Goal: Task Accomplishment & Management: Use online tool/utility

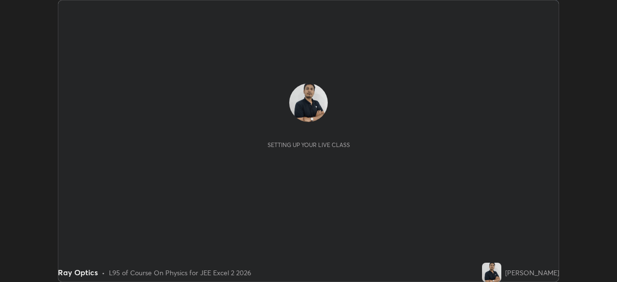
scroll to position [282, 617]
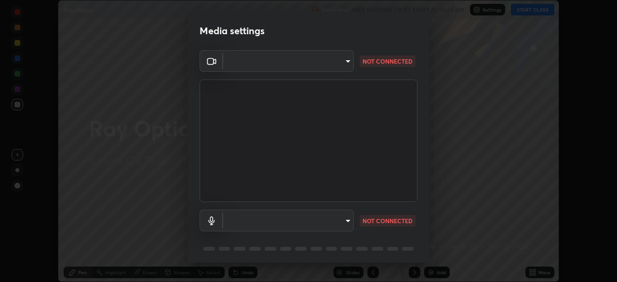
type input "39caa65dc23426385aa383ad0d0a4b68c28ae26f4a71cd21c25f84911154f6e3"
type input "communications"
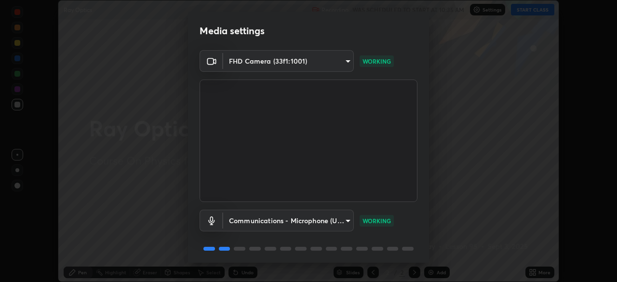
scroll to position [34, 0]
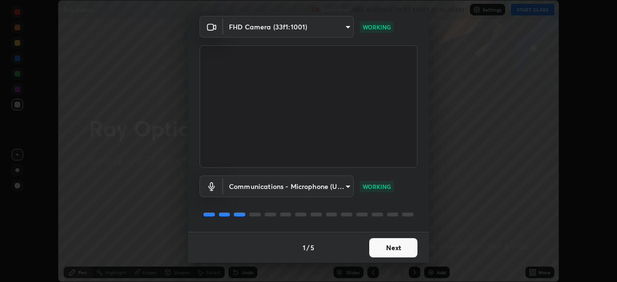
click at [399, 251] on button "Next" at bounding box center [393, 247] width 48 height 19
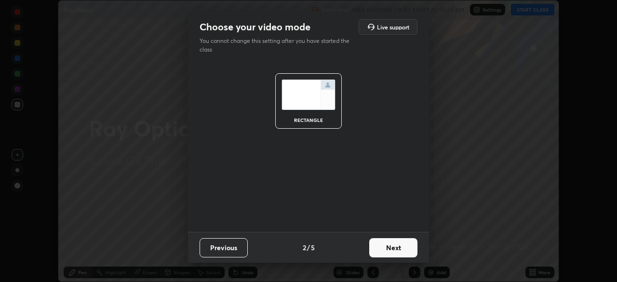
click at [401, 250] on button "Next" at bounding box center [393, 247] width 48 height 19
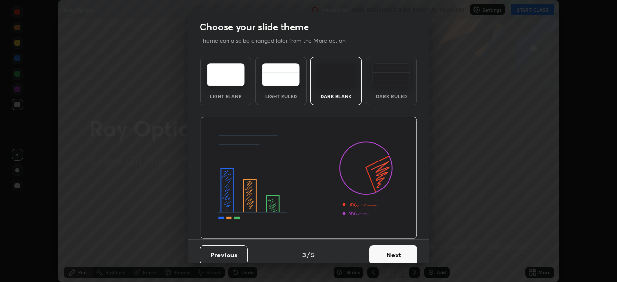
click at [404, 254] on button "Next" at bounding box center [393, 254] width 48 height 19
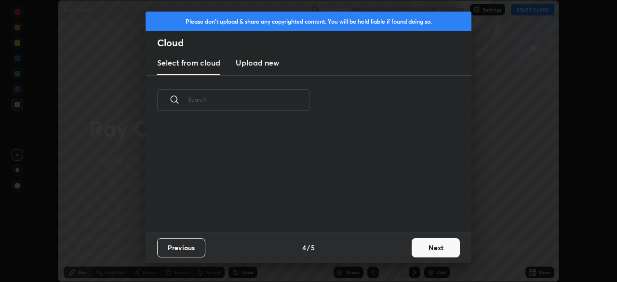
click at [435, 240] on button "Next" at bounding box center [436, 247] width 48 height 19
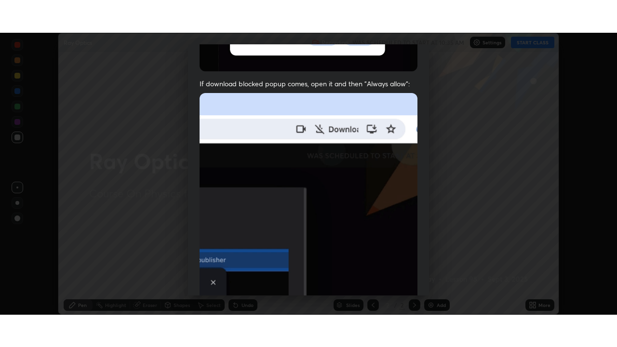
scroll to position [231, 0]
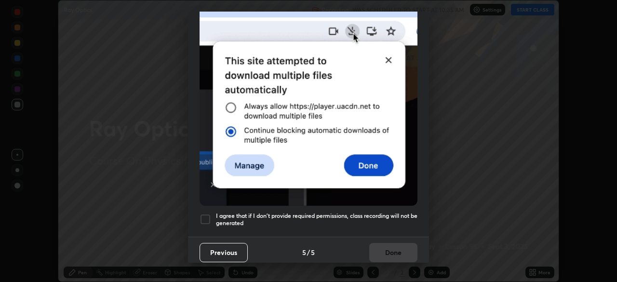
click at [207, 214] on div at bounding box center [206, 220] width 12 height 12
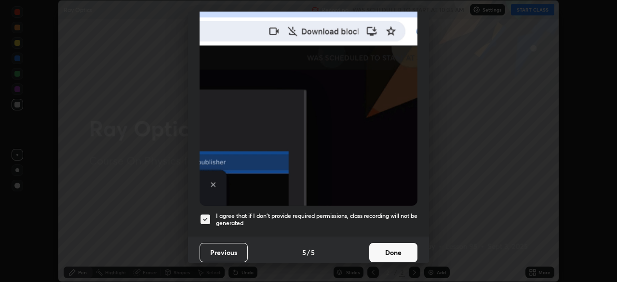
click at [390, 253] on button "Done" at bounding box center [393, 252] width 48 height 19
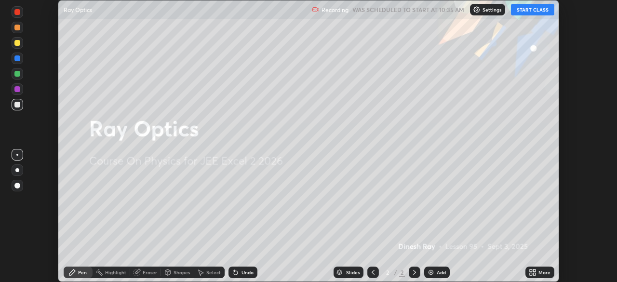
click at [541, 276] on div "More" at bounding box center [540, 273] width 29 height 12
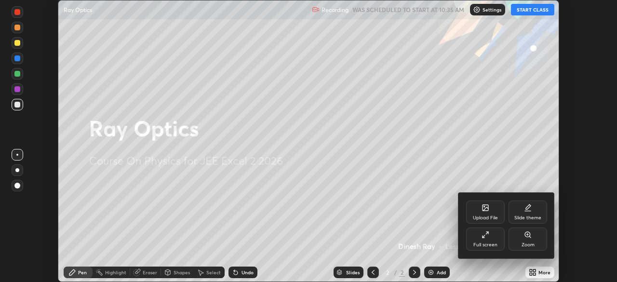
click at [491, 241] on div "Full screen" at bounding box center [485, 239] width 39 height 23
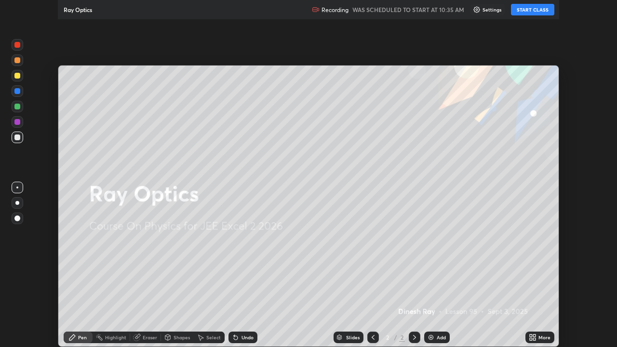
scroll to position [347, 617]
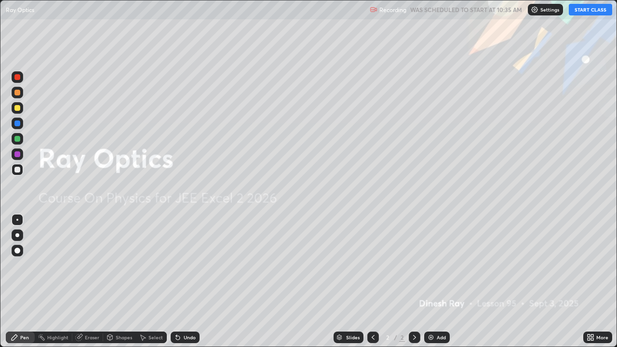
click at [594, 9] on button "START CLASS" at bounding box center [590, 10] width 43 height 12
click at [595, 282] on div "More" at bounding box center [597, 338] width 29 height 12
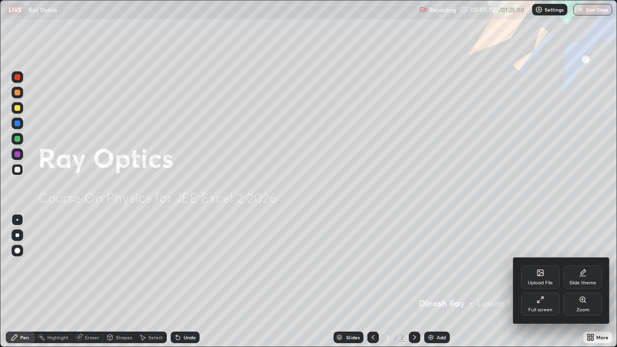
click at [544, 275] on icon at bounding box center [541, 273] width 8 height 8
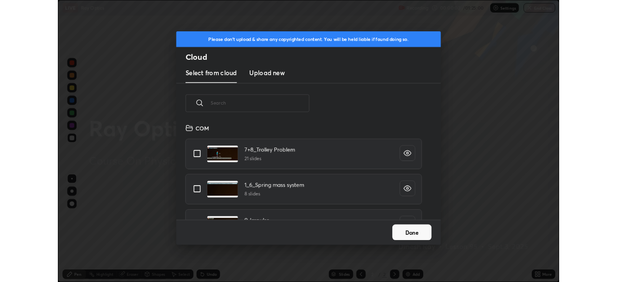
scroll to position [119, 310]
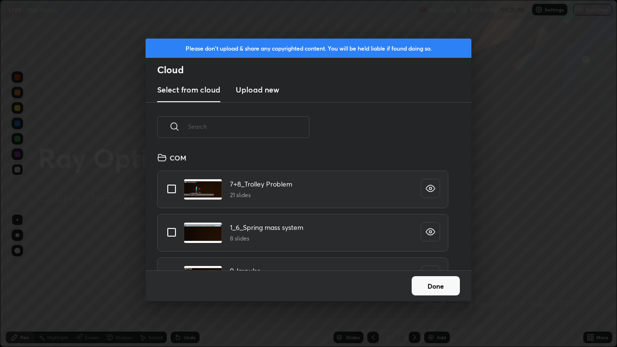
click at [268, 87] on h3 "Upload new" at bounding box center [257, 90] width 43 height 12
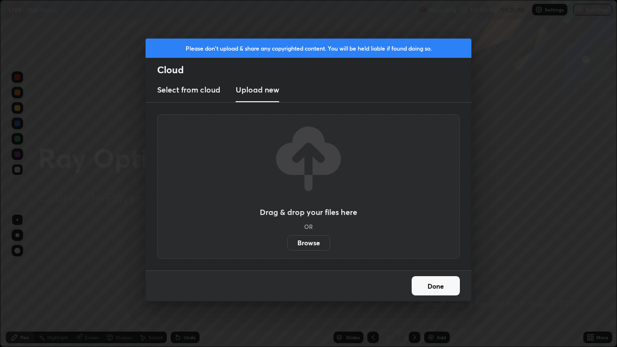
click at [314, 242] on label "Browse" at bounding box center [308, 242] width 43 height 15
click at [287, 242] on input "Browse" at bounding box center [287, 242] width 0 height 15
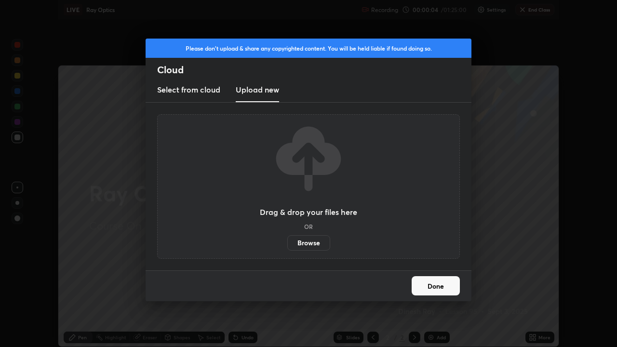
scroll to position [47934, 47599]
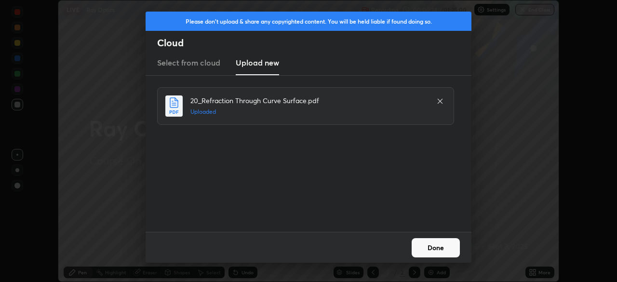
click at [437, 249] on button "Done" at bounding box center [436, 247] width 48 height 19
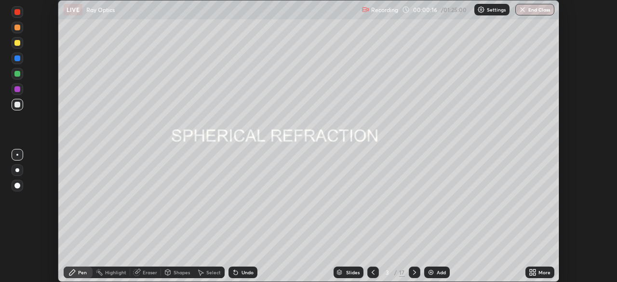
click at [531, 271] on icon at bounding box center [531, 271] width 2 height 2
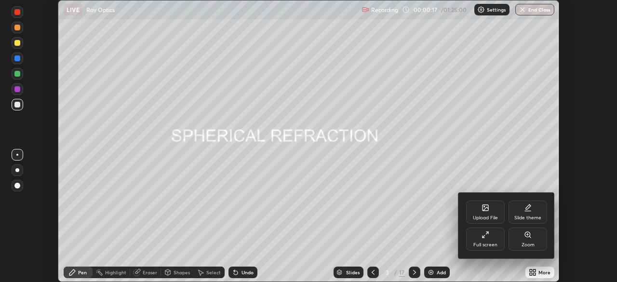
click at [487, 239] on div "Full screen" at bounding box center [485, 239] width 39 height 23
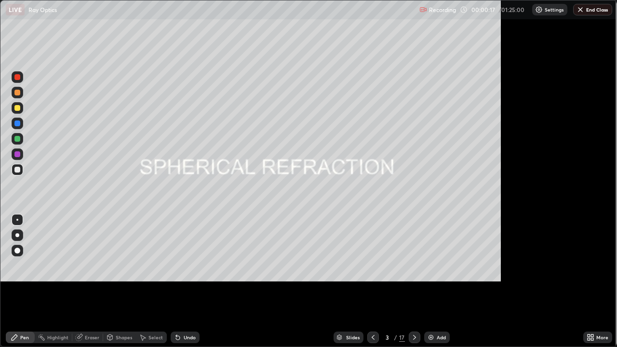
scroll to position [347, 617]
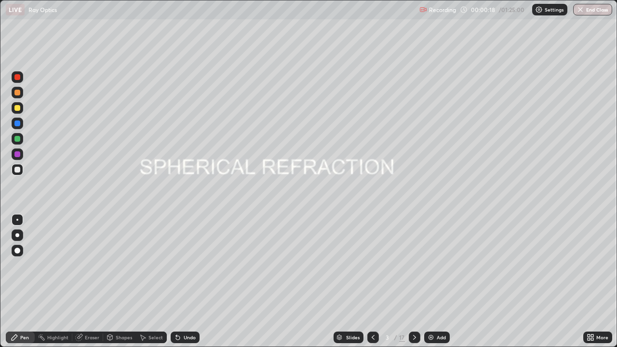
click at [355, 282] on div "Slides" at bounding box center [349, 338] width 30 height 12
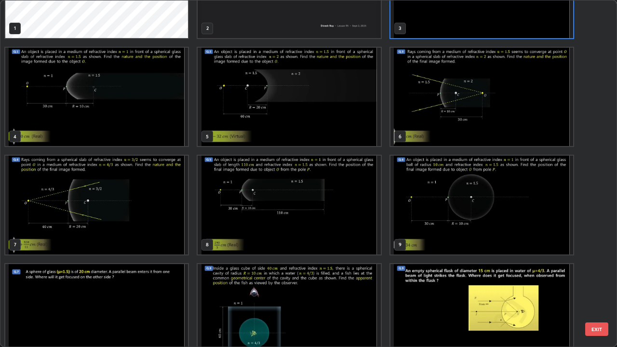
scroll to position [77, 0]
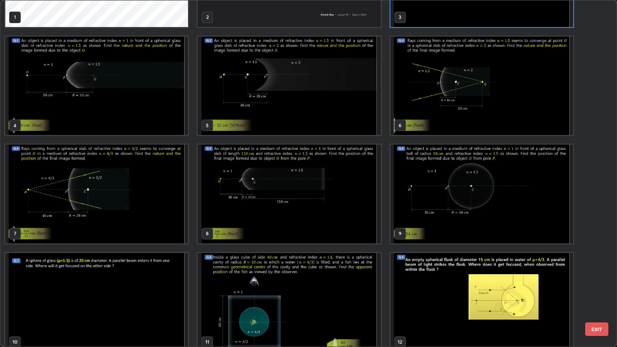
click at [373, 202] on img "grid" at bounding box center [289, 194] width 183 height 99
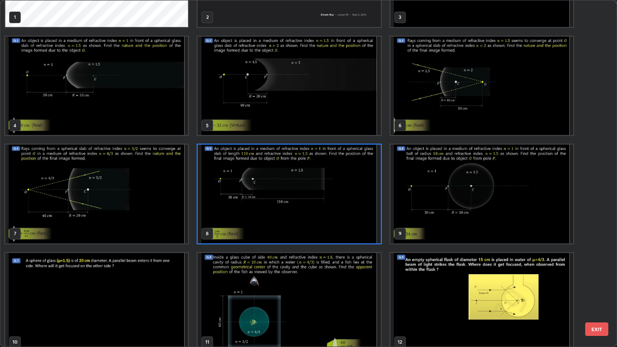
click at [373, 202] on img "grid" at bounding box center [289, 194] width 183 height 99
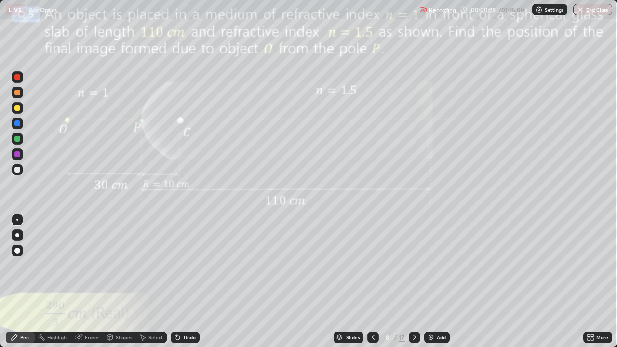
click at [414, 282] on icon at bounding box center [414, 337] width 3 height 5
click at [373, 282] on icon at bounding box center [373, 338] width 8 height 8
click at [372, 282] on icon at bounding box center [373, 338] width 8 height 8
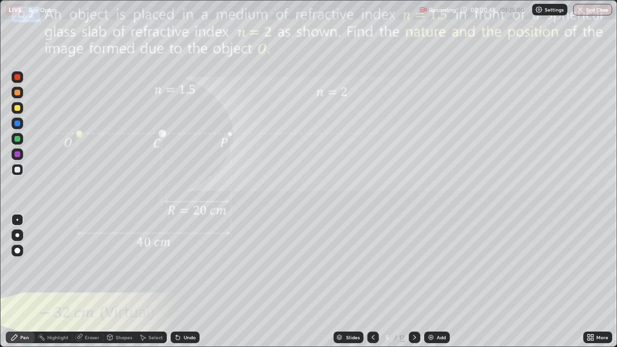
click at [414, 282] on icon at bounding box center [415, 338] width 8 height 8
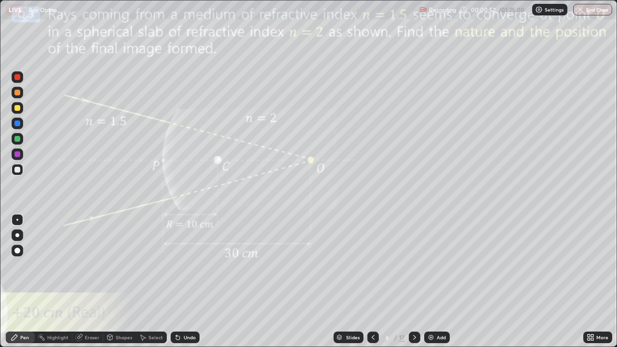
click at [415, 282] on icon at bounding box center [414, 337] width 3 height 5
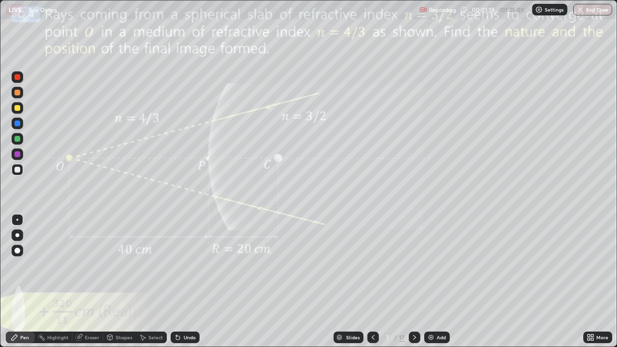
click at [186, 282] on div "Undo" at bounding box center [190, 337] width 12 height 5
click at [187, 282] on div "Undo" at bounding box center [190, 337] width 12 height 5
click at [184, 282] on div "Undo" at bounding box center [190, 337] width 12 height 5
click at [17, 233] on div at bounding box center [17, 235] width 4 height 4
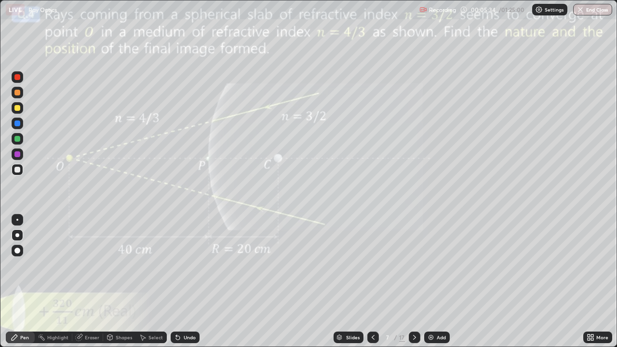
click at [414, 282] on icon at bounding box center [415, 338] width 8 height 8
click at [18, 110] on div at bounding box center [17, 108] width 6 height 6
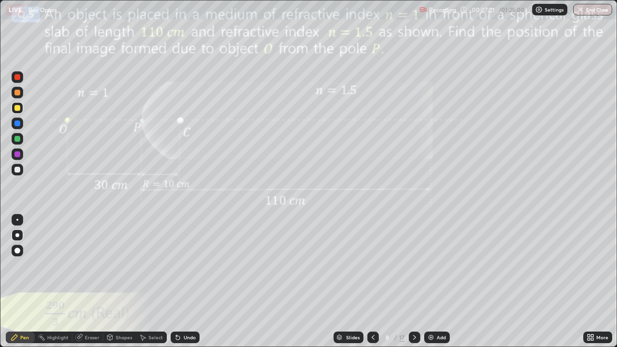
click at [176, 282] on icon at bounding box center [178, 338] width 4 height 4
click at [123, 282] on div "Shapes" at bounding box center [124, 337] width 16 height 5
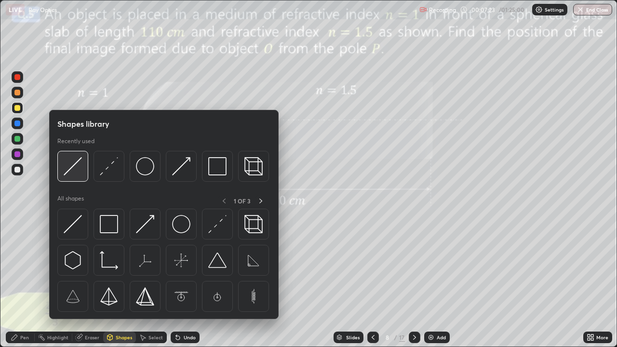
click at [72, 173] on img at bounding box center [73, 166] width 18 height 18
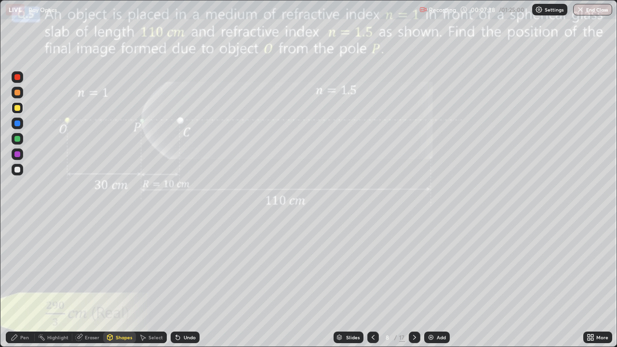
click at [16, 169] on div at bounding box center [17, 170] width 6 height 6
click at [26, 282] on div "Pen" at bounding box center [24, 337] width 9 height 5
click at [17, 104] on div at bounding box center [18, 108] width 12 height 12
click at [18, 170] on div at bounding box center [17, 170] width 6 height 6
click at [18, 106] on div at bounding box center [17, 108] width 6 height 6
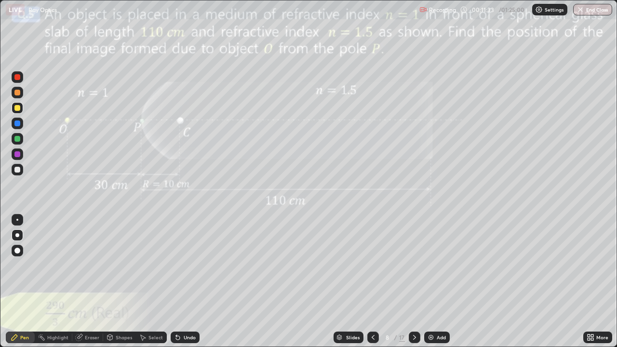
click at [117, 282] on div "Shapes" at bounding box center [124, 337] width 16 height 5
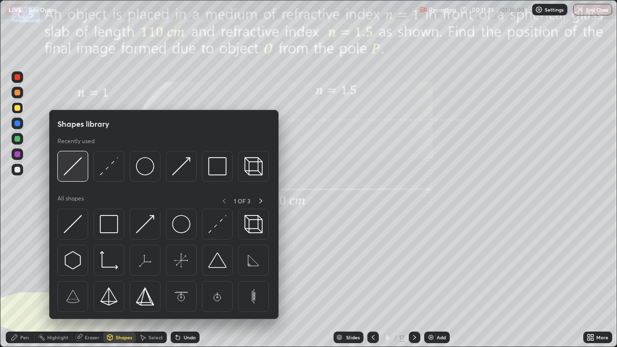
click at [78, 163] on img at bounding box center [73, 166] width 18 height 18
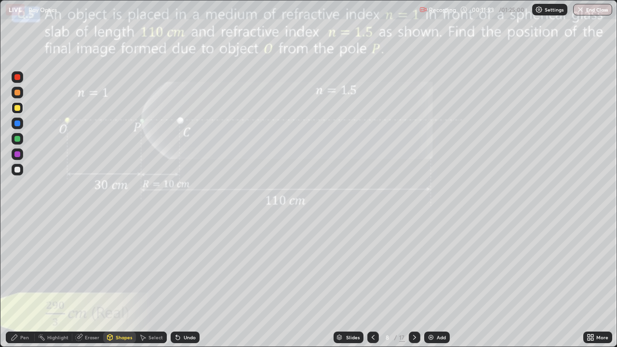
click at [17, 170] on div at bounding box center [17, 170] width 6 height 6
click at [24, 282] on div "Pen" at bounding box center [24, 337] width 9 height 5
click at [344, 282] on div "Slides" at bounding box center [349, 338] width 30 height 12
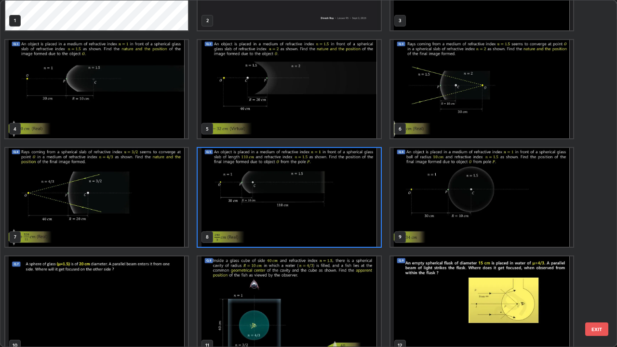
scroll to position [82, 0]
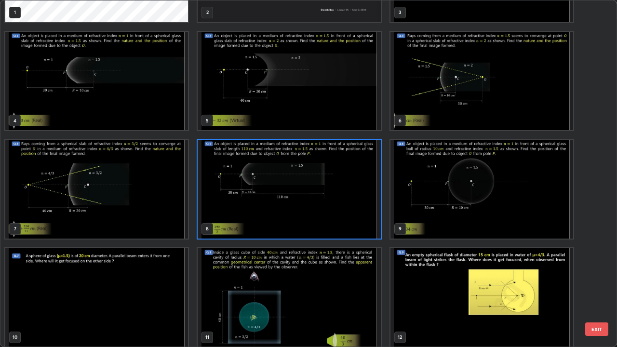
click at [488, 192] on img "grid" at bounding box center [482, 189] width 183 height 99
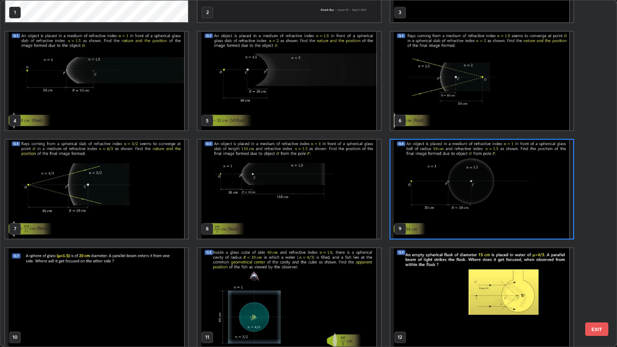
click at [489, 187] on img "grid" at bounding box center [482, 189] width 183 height 99
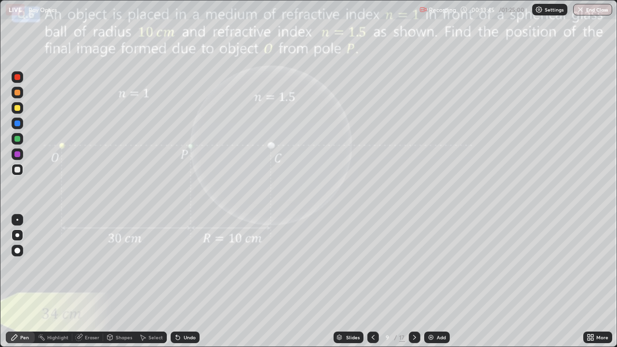
click at [489, 187] on img "grid" at bounding box center [482, 189] width 183 height 99
click at [19, 109] on div at bounding box center [17, 108] width 6 height 6
click at [98, 282] on div "Eraser" at bounding box center [87, 338] width 31 height 12
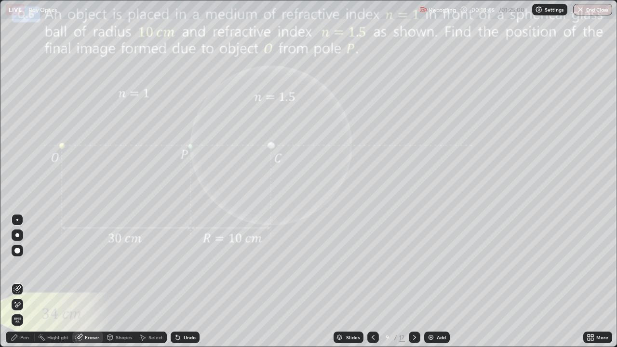
click at [123, 282] on div "Shapes" at bounding box center [124, 337] width 16 height 5
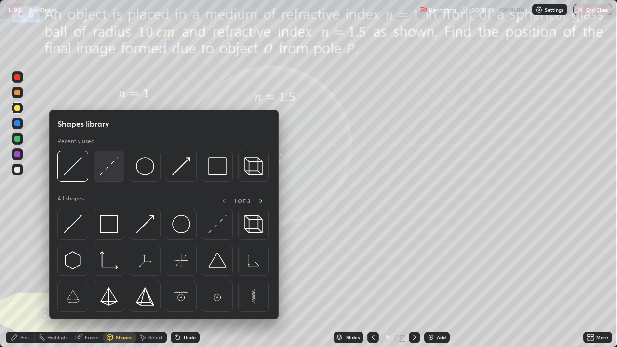
click at [108, 170] on img at bounding box center [109, 166] width 18 height 18
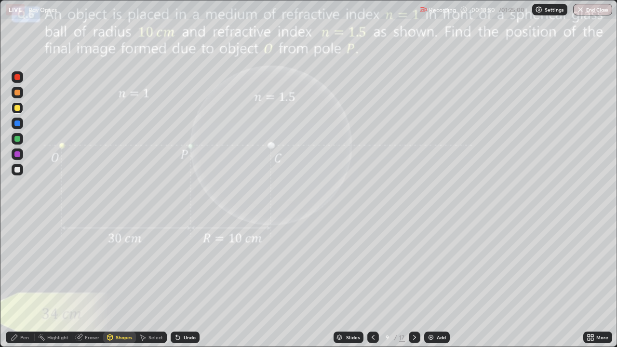
click at [18, 123] on div at bounding box center [17, 124] width 6 height 6
click at [121, 282] on div "Shapes" at bounding box center [124, 337] width 16 height 5
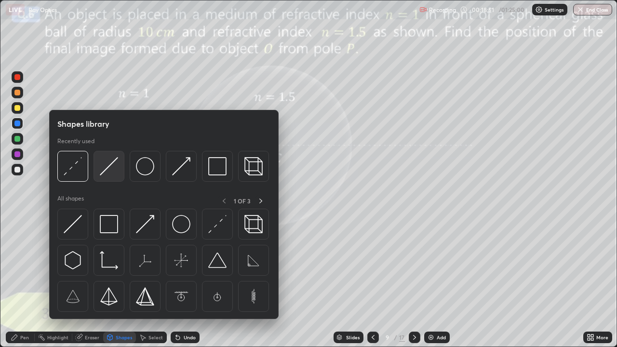
click at [110, 170] on img at bounding box center [109, 166] width 18 height 18
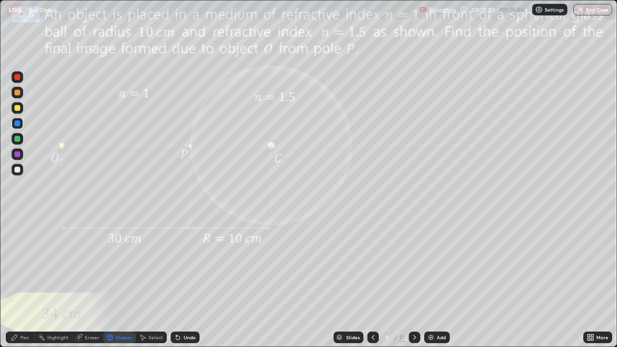
click at [21, 282] on div "Pen" at bounding box center [24, 337] width 9 height 5
click at [21, 108] on div at bounding box center [18, 108] width 12 height 12
click at [19, 121] on div at bounding box center [18, 124] width 12 height 12
click at [185, 282] on div "Undo" at bounding box center [190, 337] width 12 height 5
click at [123, 282] on div "Shapes" at bounding box center [124, 337] width 16 height 5
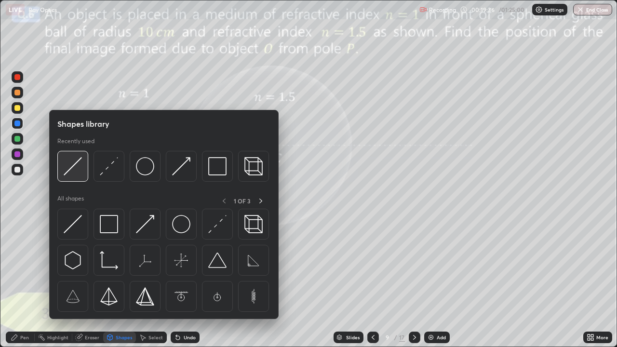
click at [74, 168] on img at bounding box center [73, 166] width 18 height 18
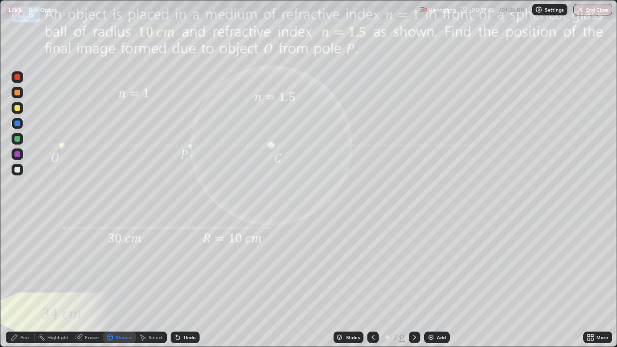
click at [90, 282] on div "Eraser" at bounding box center [92, 337] width 14 height 5
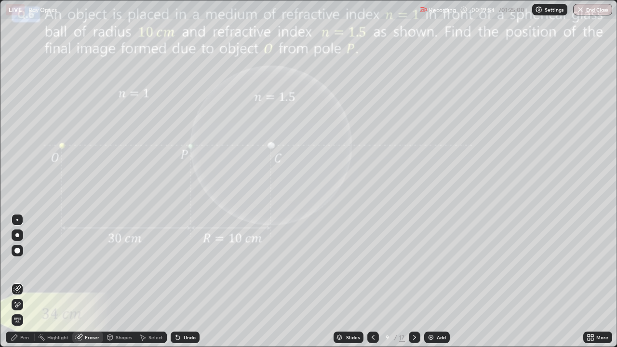
click at [26, 282] on div "Pen" at bounding box center [24, 337] width 9 height 5
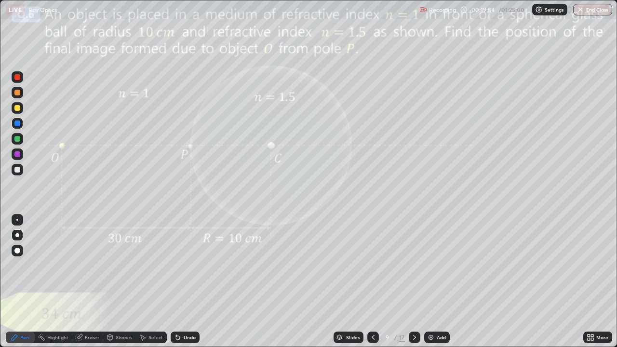
click at [18, 170] on div at bounding box center [17, 170] width 6 height 6
click at [188, 282] on div "Undo" at bounding box center [190, 337] width 12 height 5
click at [185, 282] on div "Undo" at bounding box center [190, 337] width 12 height 5
click at [182, 282] on div "Undo" at bounding box center [185, 338] width 29 height 12
click at [123, 282] on div "Shapes" at bounding box center [119, 338] width 33 height 12
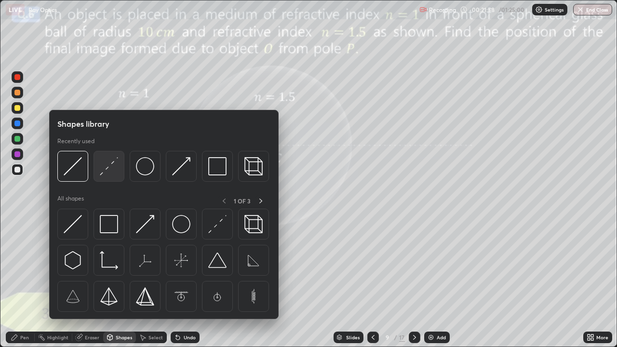
click at [122, 170] on div at bounding box center [109, 166] width 31 height 31
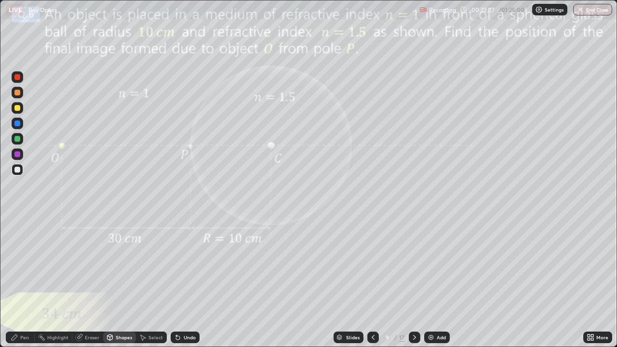
click at [21, 282] on div "Pen" at bounding box center [20, 338] width 29 height 12
click at [22, 123] on div at bounding box center [18, 124] width 12 height 12
click at [130, 282] on div "Shapes" at bounding box center [124, 337] width 16 height 5
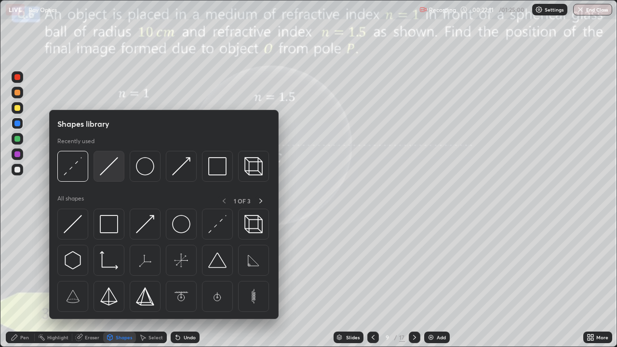
click at [108, 167] on img at bounding box center [109, 166] width 18 height 18
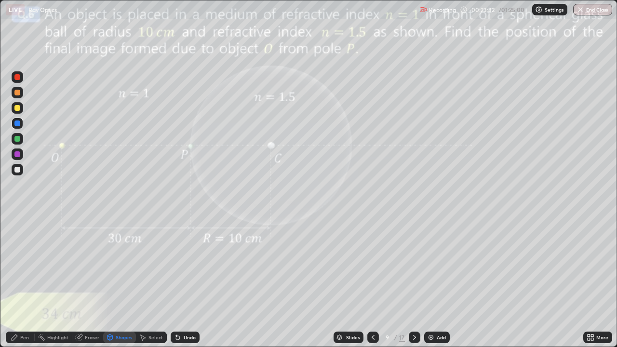
click at [25, 282] on div "Pen" at bounding box center [20, 338] width 29 height 12
click at [21, 108] on div at bounding box center [18, 108] width 12 height 12
click at [351, 282] on div "Slides" at bounding box center [353, 337] width 14 height 5
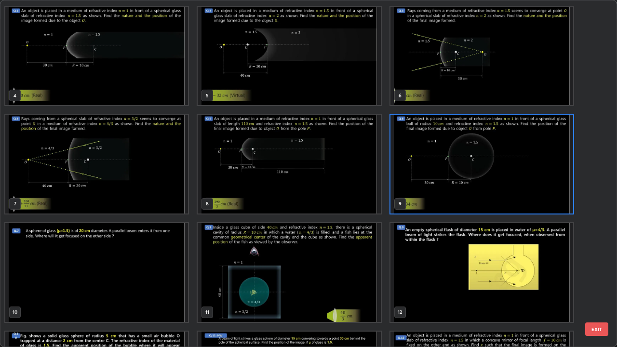
scroll to position [108, 0]
click at [169, 253] on img "grid" at bounding box center [96, 272] width 183 height 99
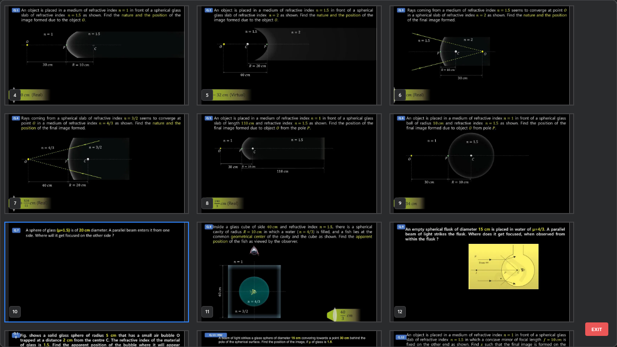
click at [169, 253] on img "grid" at bounding box center [96, 272] width 183 height 99
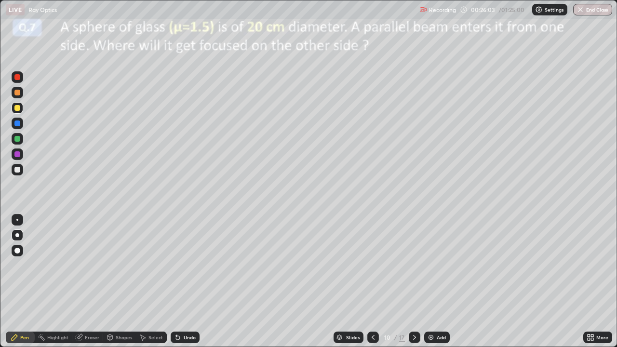
click at [123, 282] on div "Shapes" at bounding box center [124, 337] width 16 height 5
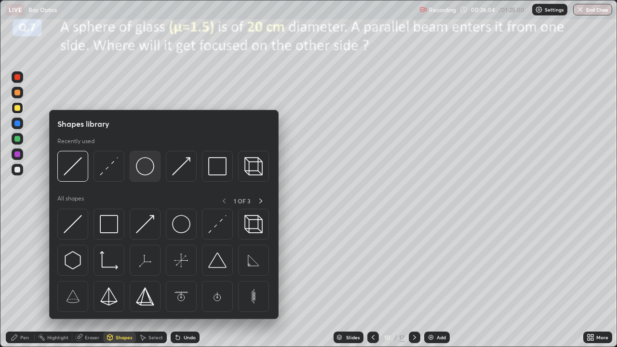
click at [149, 174] on img at bounding box center [145, 166] width 18 height 18
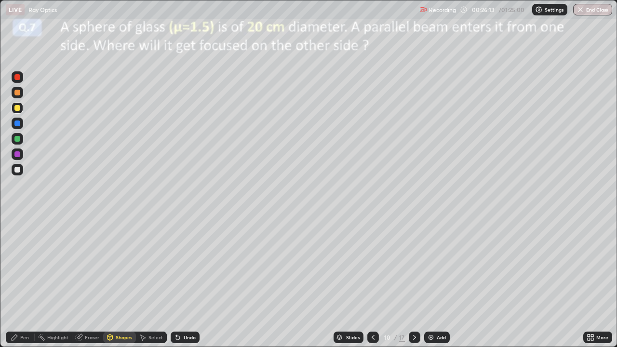
click at [126, 282] on div "Shapes" at bounding box center [119, 338] width 33 height 12
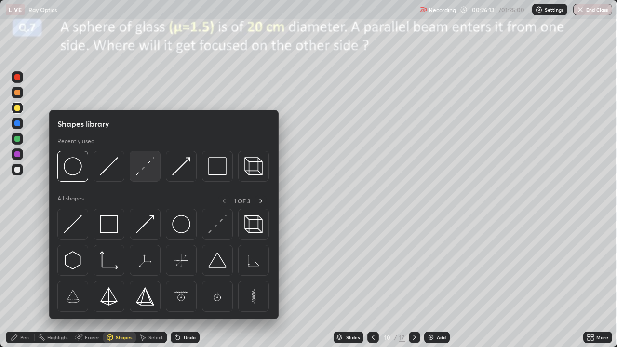
click at [144, 170] on img at bounding box center [145, 166] width 18 height 18
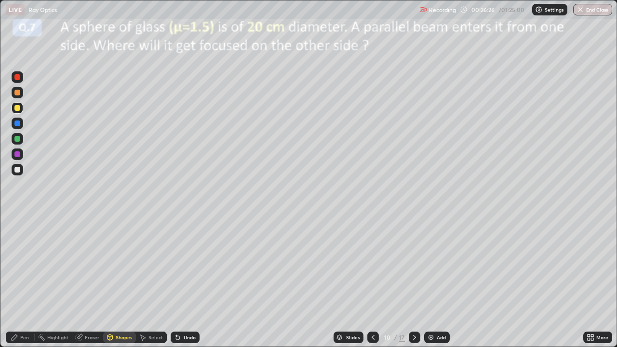
click at [193, 282] on div "Undo" at bounding box center [190, 337] width 12 height 5
click at [198, 282] on div "Undo" at bounding box center [185, 338] width 29 height 12
click at [21, 282] on div "Pen" at bounding box center [24, 337] width 9 height 5
click at [18, 139] on div at bounding box center [17, 139] width 6 height 6
click at [18, 170] on div at bounding box center [17, 170] width 6 height 6
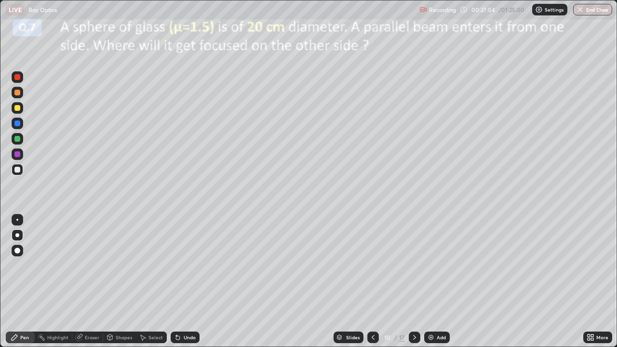
click at [123, 282] on div "Shapes" at bounding box center [124, 337] width 16 height 5
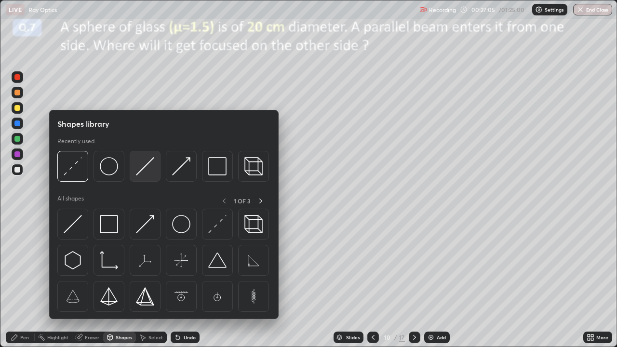
click at [148, 172] on img at bounding box center [145, 166] width 18 height 18
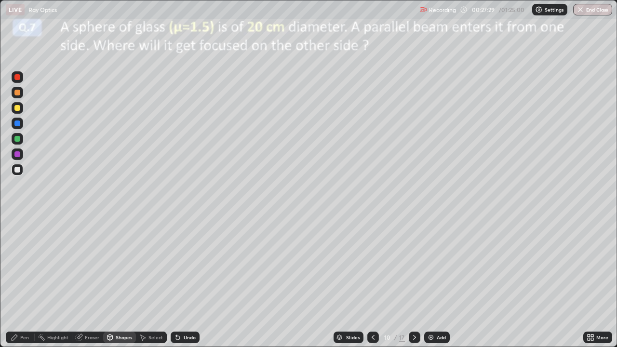
click at [19, 109] on div at bounding box center [17, 108] width 6 height 6
click at [178, 282] on div "Undo" at bounding box center [185, 338] width 29 height 12
click at [12, 282] on div "Pen" at bounding box center [20, 338] width 29 height 12
click at [16, 123] on div at bounding box center [17, 124] width 6 height 6
click at [180, 282] on icon at bounding box center [178, 338] width 8 height 8
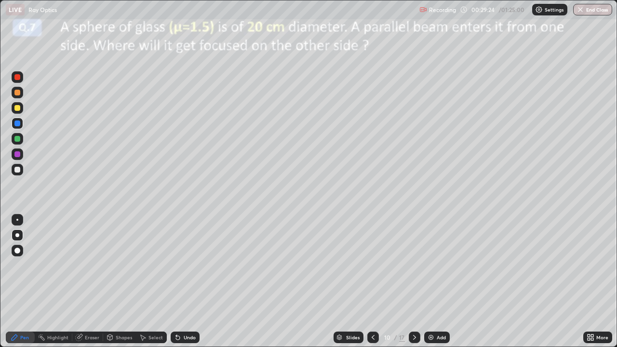
click at [23, 170] on div at bounding box center [18, 170] width 12 height 12
click at [122, 282] on div "Shapes" at bounding box center [124, 337] width 16 height 5
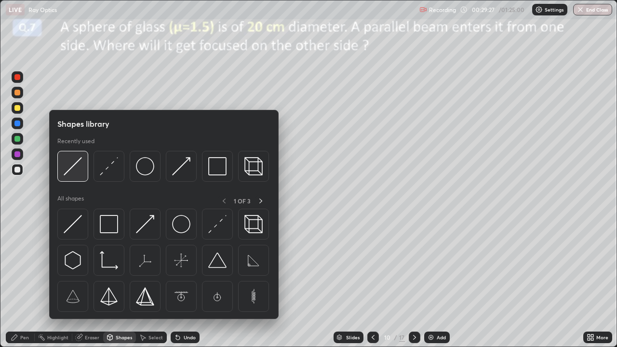
click at [81, 171] on img at bounding box center [73, 166] width 18 height 18
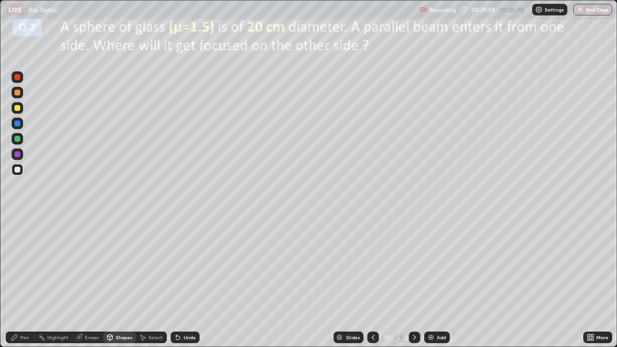
click at [20, 282] on div "Pen" at bounding box center [20, 338] width 29 height 12
click at [18, 124] on div at bounding box center [17, 124] width 6 height 6
click at [19, 170] on div at bounding box center [17, 170] width 6 height 6
click at [18, 108] on div at bounding box center [17, 108] width 6 height 6
click at [22, 173] on div at bounding box center [18, 170] width 12 height 12
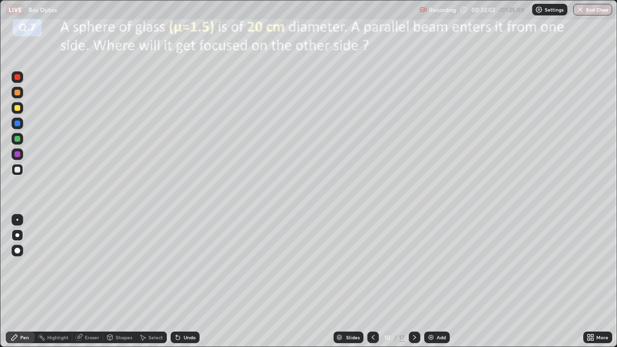
click at [351, 282] on div "Slides" at bounding box center [353, 337] width 14 height 5
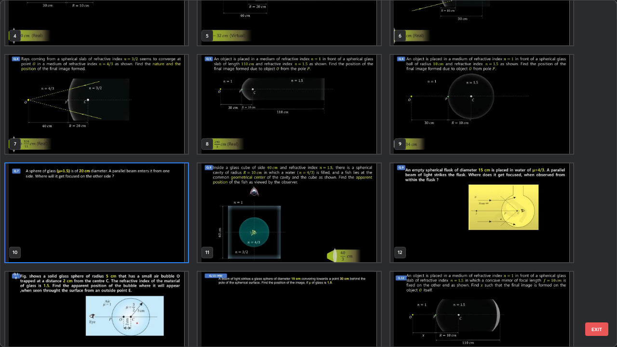
scroll to position [176, 0]
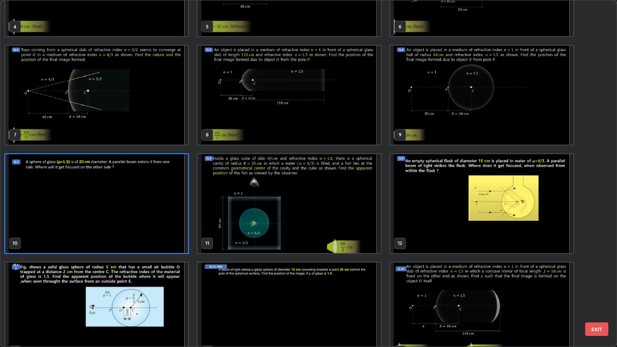
click at [348, 203] on img "grid" at bounding box center [289, 203] width 183 height 99
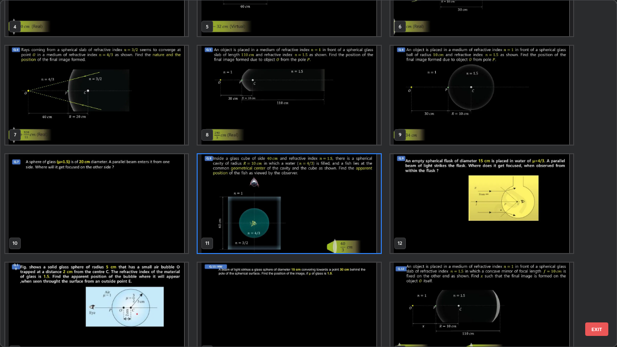
click at [351, 200] on img "grid" at bounding box center [289, 203] width 183 height 99
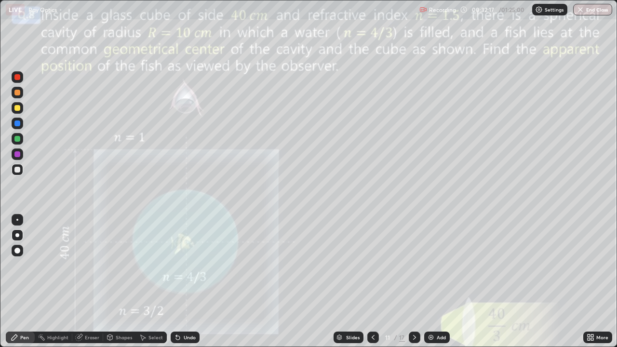
click at [192, 282] on div "Undo" at bounding box center [185, 338] width 29 height 12
click at [193, 282] on div "Undo" at bounding box center [185, 338] width 29 height 12
click at [196, 282] on div "Undo" at bounding box center [183, 337] width 33 height 19
click at [197, 282] on div "Undo" at bounding box center [183, 337] width 33 height 19
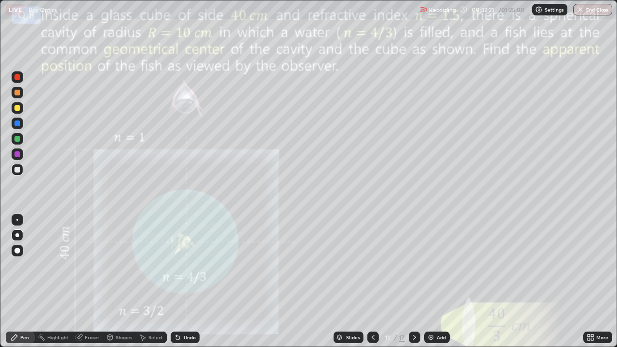
click at [191, 282] on div "Undo" at bounding box center [185, 338] width 29 height 12
click at [19, 137] on div at bounding box center [17, 139] width 6 height 6
click at [354, 282] on div "Slides" at bounding box center [353, 337] width 14 height 5
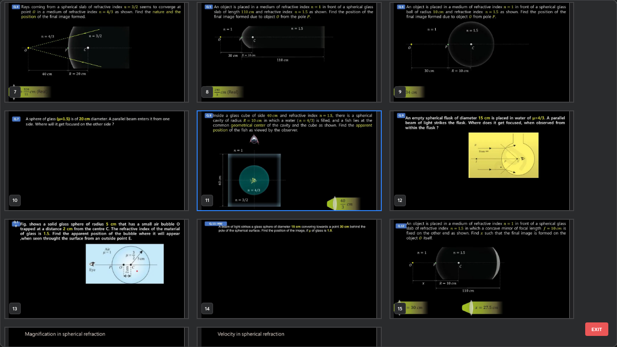
scroll to position [226, 0]
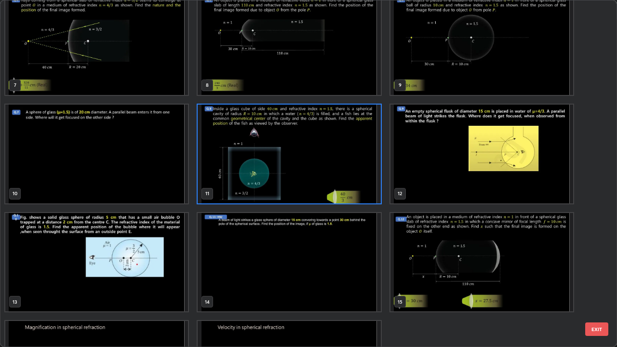
click at [493, 181] on img "grid" at bounding box center [482, 154] width 183 height 99
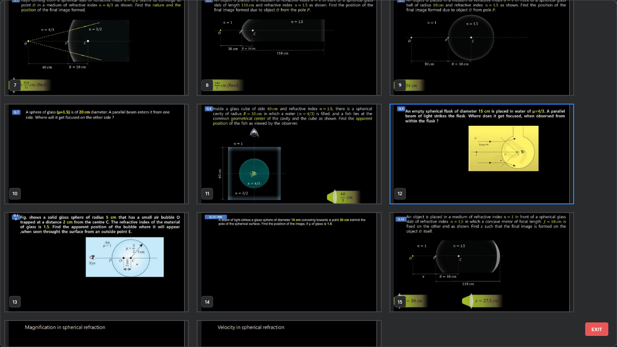
click at [493, 181] on img "grid" at bounding box center [482, 154] width 183 height 99
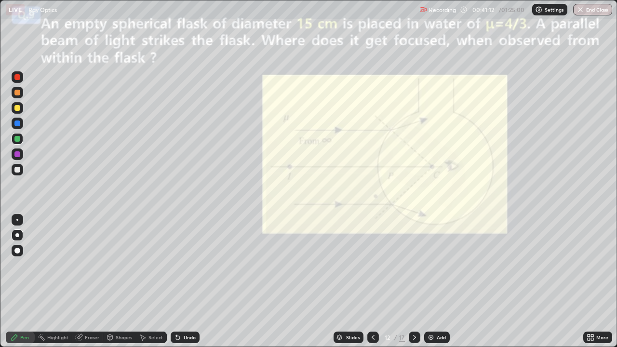
click at [19, 122] on div at bounding box center [17, 124] width 6 height 6
click at [190, 282] on div "Undo" at bounding box center [190, 337] width 12 height 5
click at [191, 282] on div "Undo" at bounding box center [190, 337] width 12 height 5
click at [187, 282] on div "Undo" at bounding box center [185, 338] width 29 height 12
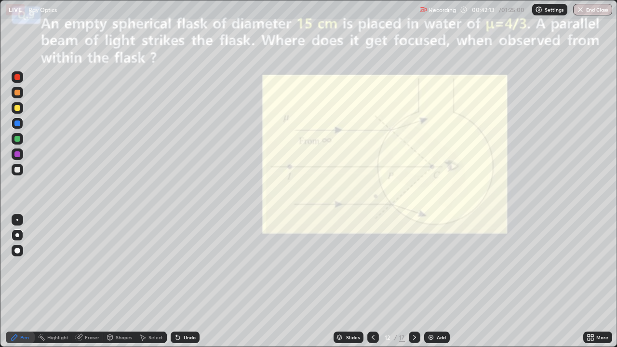
click at [413, 282] on icon at bounding box center [415, 338] width 8 height 8
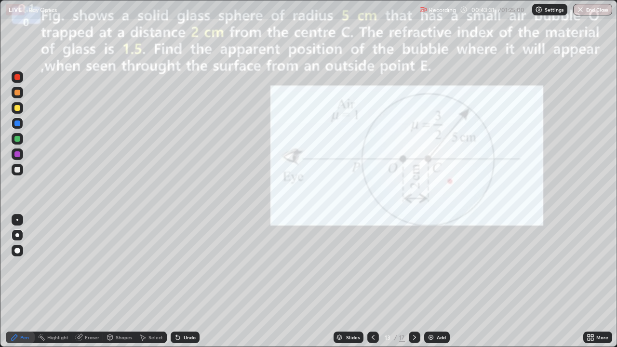
click at [17, 108] on div at bounding box center [17, 108] width 6 height 6
click at [19, 122] on div at bounding box center [17, 124] width 6 height 6
click at [126, 282] on div "Shapes" at bounding box center [124, 337] width 16 height 5
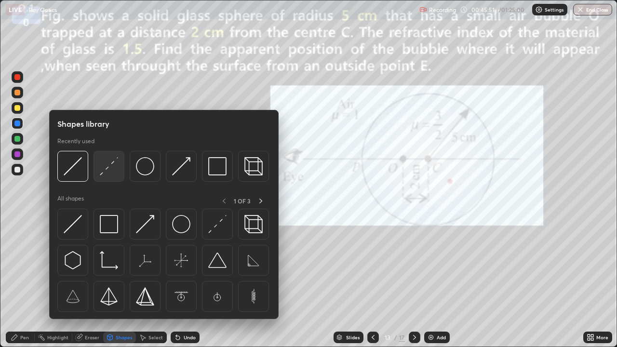
click at [115, 170] on img at bounding box center [109, 166] width 18 height 18
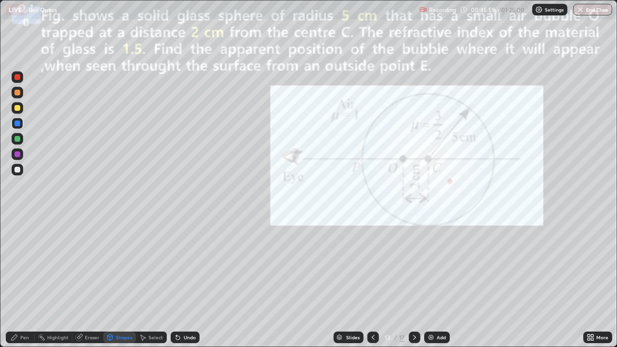
click at [20, 122] on div at bounding box center [17, 124] width 6 height 6
click at [123, 282] on div "Shapes" at bounding box center [124, 337] width 16 height 5
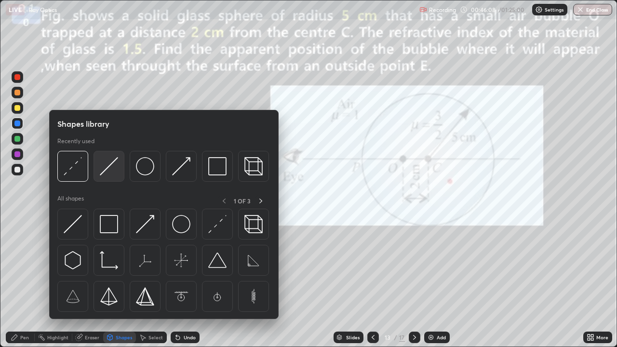
click at [116, 168] on img at bounding box center [109, 166] width 18 height 18
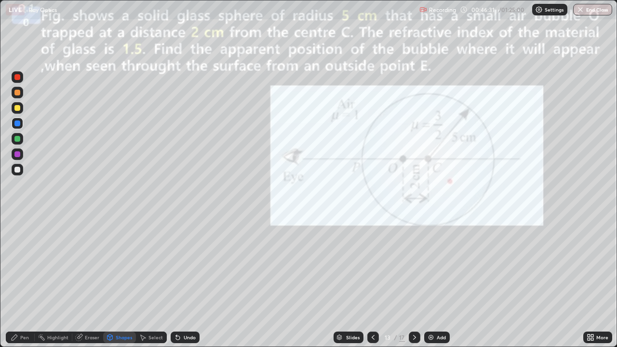
click at [22, 282] on div "Pen" at bounding box center [20, 338] width 29 height 12
click at [19, 123] on div at bounding box center [17, 124] width 6 height 6
click at [351, 282] on div "Slides" at bounding box center [353, 337] width 14 height 5
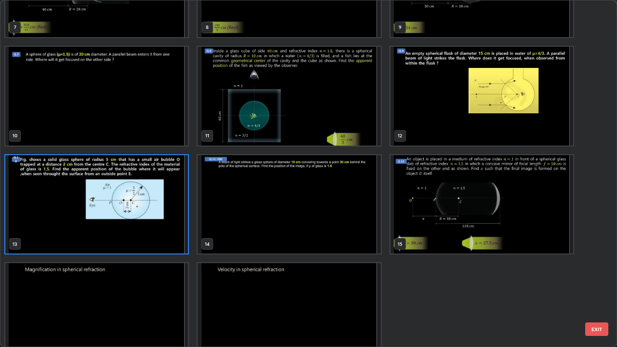
scroll to position [284, 0]
click at [356, 217] on img "grid" at bounding box center [289, 204] width 183 height 99
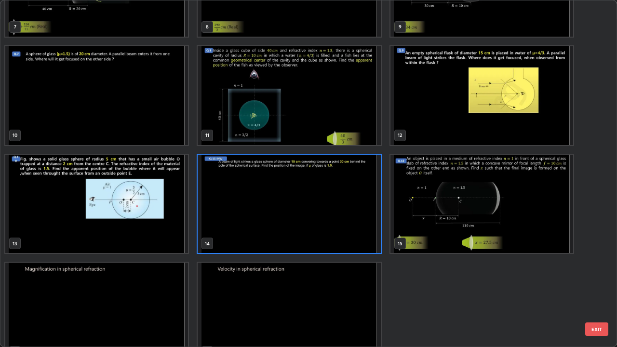
click at [357, 215] on img "grid" at bounding box center [289, 204] width 183 height 99
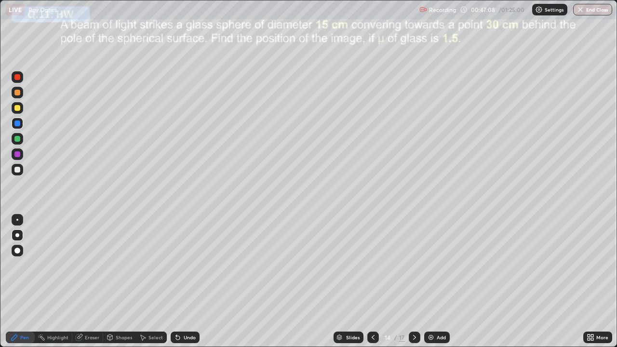
click at [435, 282] on div "Add" at bounding box center [437, 338] width 26 height 12
click at [19, 136] on div at bounding box center [17, 139] width 6 height 6
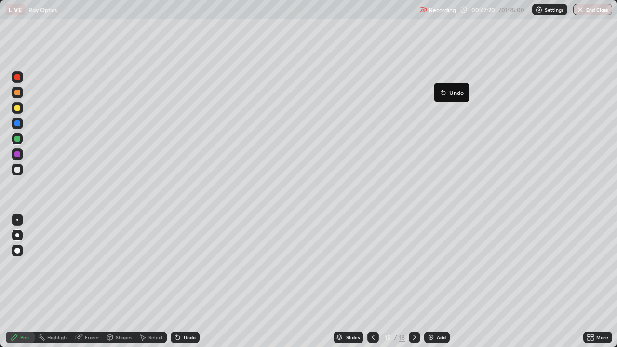
click at [460, 87] on button "Undo" at bounding box center [452, 93] width 28 height 12
click at [125, 282] on div "Shapes" at bounding box center [124, 337] width 16 height 5
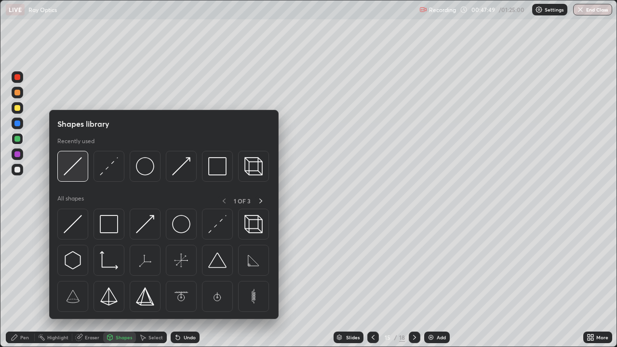
click at [78, 169] on img at bounding box center [73, 166] width 18 height 18
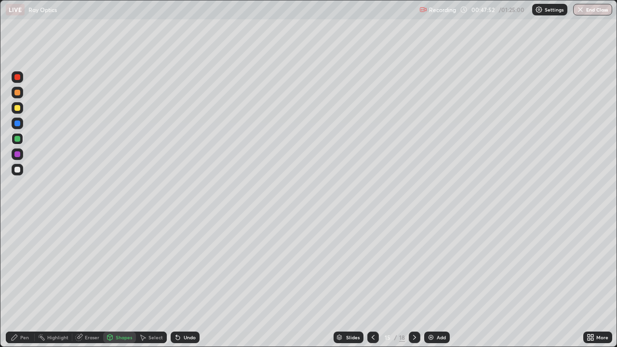
click at [191, 282] on div "Undo" at bounding box center [190, 337] width 12 height 5
click at [194, 282] on div "Undo" at bounding box center [190, 337] width 12 height 5
click at [190, 282] on div "Undo" at bounding box center [185, 338] width 29 height 12
click at [192, 282] on div "Undo" at bounding box center [185, 338] width 29 height 12
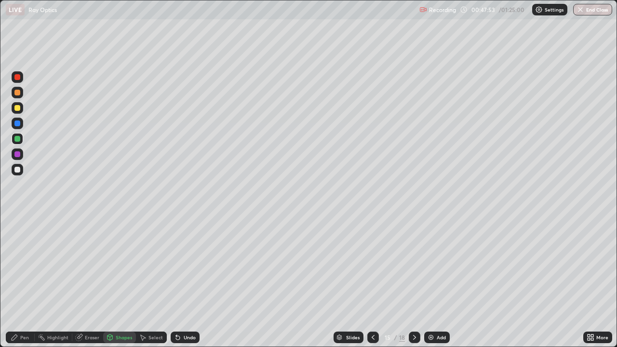
click at [192, 282] on div "Undo" at bounding box center [185, 338] width 29 height 12
click at [189, 282] on div "Undo" at bounding box center [185, 338] width 29 height 12
click at [194, 282] on div "Undo" at bounding box center [185, 338] width 29 height 12
click at [28, 282] on div "Pen" at bounding box center [20, 338] width 29 height 12
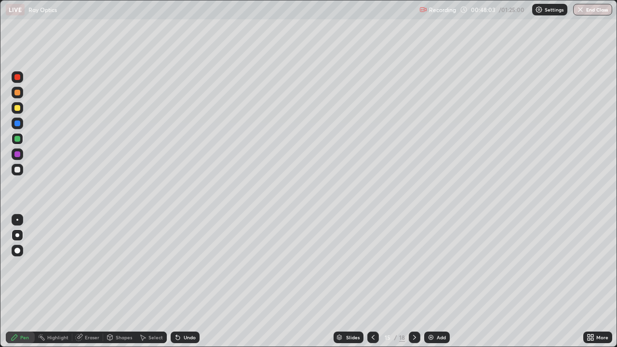
click at [28, 282] on div "Pen" at bounding box center [20, 338] width 29 height 12
click at [21, 174] on div at bounding box center [18, 170] width 12 height 12
click at [21, 122] on div at bounding box center [18, 124] width 12 height 12
click at [17, 107] on div at bounding box center [17, 108] width 6 height 6
click at [189, 282] on div "Undo" at bounding box center [190, 337] width 12 height 5
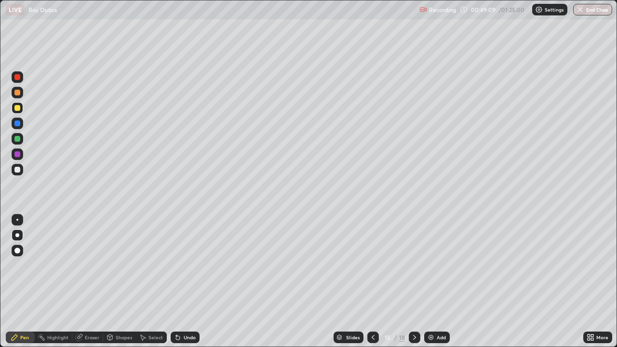
click at [186, 282] on div "Undo" at bounding box center [185, 338] width 29 height 12
click at [182, 282] on div "Undo" at bounding box center [185, 338] width 29 height 12
click at [181, 282] on div "Undo" at bounding box center [185, 338] width 29 height 12
click at [180, 282] on div "Undo" at bounding box center [185, 338] width 29 height 12
click at [179, 282] on div "Undo" at bounding box center [185, 338] width 29 height 12
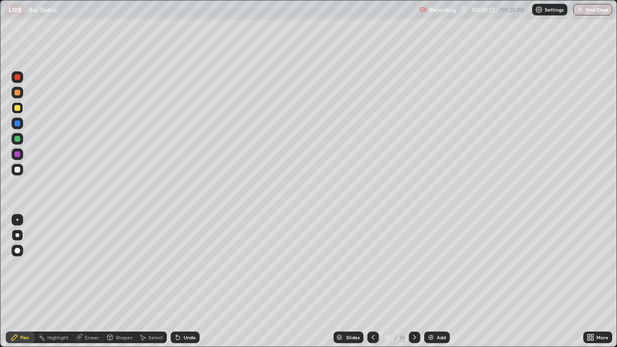
click at [189, 282] on div "Undo" at bounding box center [190, 337] width 12 height 5
click at [186, 282] on div "Undo" at bounding box center [190, 337] width 12 height 5
click at [185, 282] on div "Undo" at bounding box center [190, 337] width 12 height 5
click at [19, 171] on div at bounding box center [17, 170] width 6 height 6
click at [21, 137] on div at bounding box center [18, 139] width 12 height 12
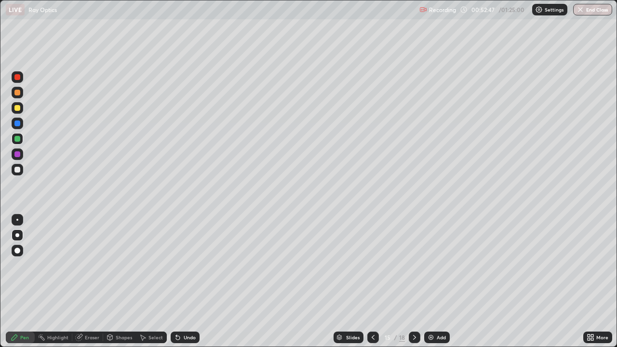
click at [352, 282] on div "Slides" at bounding box center [353, 337] width 14 height 5
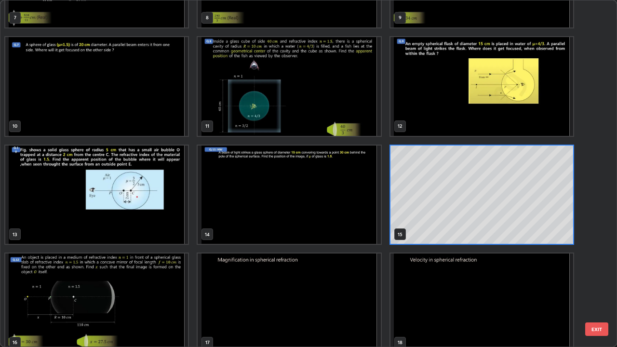
scroll to position [303, 0]
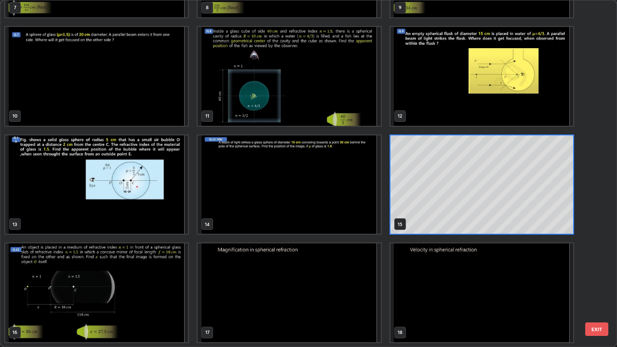
click at [435, 282] on img "grid" at bounding box center [482, 292] width 183 height 99
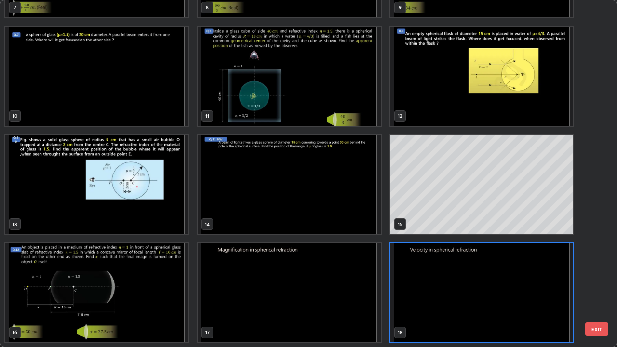
click at [159, 282] on img "grid" at bounding box center [96, 292] width 183 height 99
click at [160, 282] on img "grid" at bounding box center [96, 292] width 183 height 99
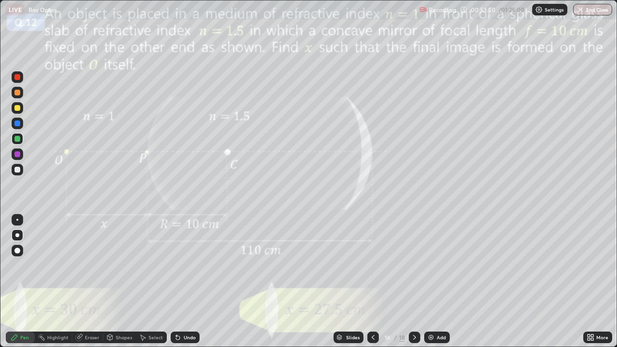
click at [351, 282] on div "Slides" at bounding box center [353, 337] width 14 height 5
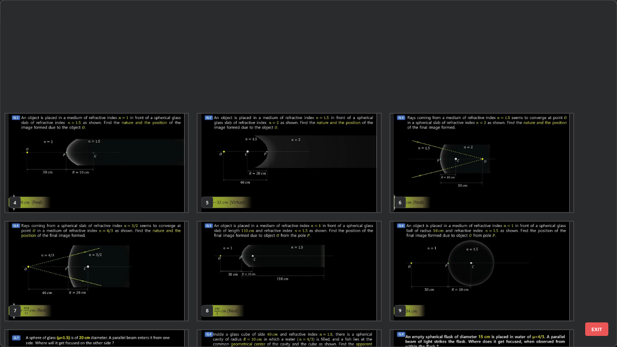
scroll to position [343, 611]
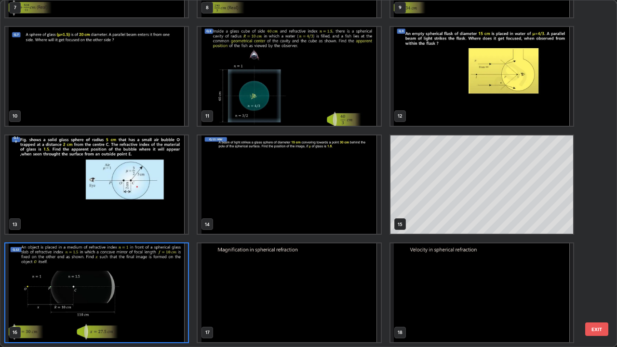
click at [492, 270] on img "grid" at bounding box center [482, 292] width 183 height 99
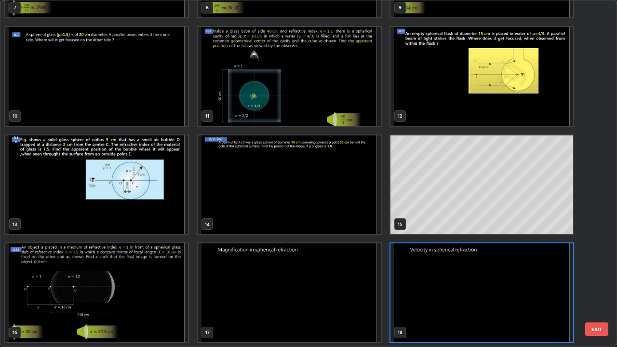
click at [494, 276] on img "grid" at bounding box center [482, 292] width 183 height 99
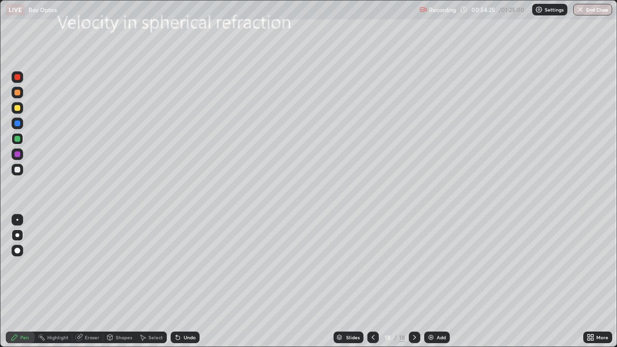
click at [122, 282] on div "Shapes" at bounding box center [124, 337] width 16 height 5
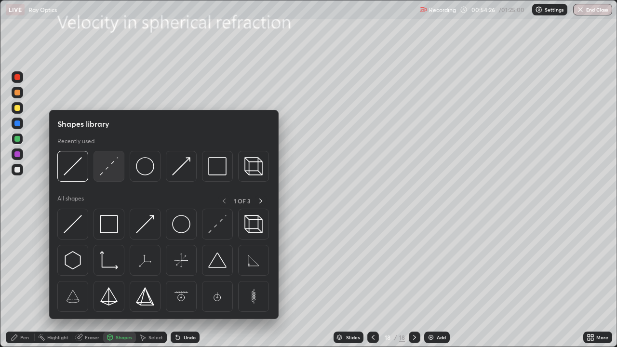
click at [113, 173] on img at bounding box center [109, 166] width 18 height 18
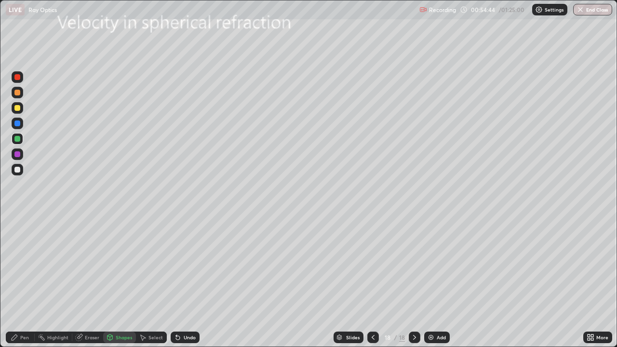
click at [21, 108] on div at bounding box center [18, 108] width 12 height 12
click at [21, 282] on div "Pen" at bounding box center [20, 338] width 29 height 12
click at [188, 282] on div "Undo" at bounding box center [185, 338] width 29 height 12
click at [196, 282] on div "Undo" at bounding box center [185, 338] width 29 height 12
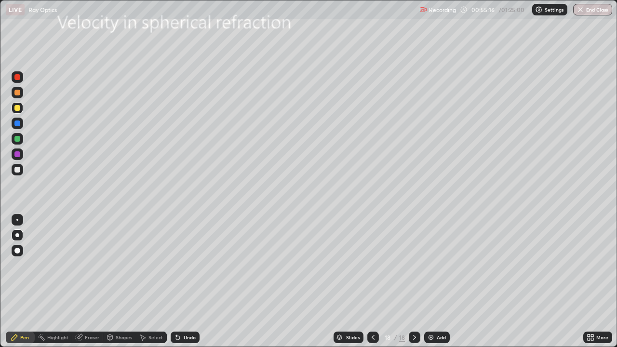
click at [17, 170] on div at bounding box center [17, 170] width 6 height 6
click at [435, 282] on div "Add" at bounding box center [437, 338] width 26 height 12
click at [17, 138] on div at bounding box center [17, 139] width 6 height 6
click at [185, 282] on div "Undo" at bounding box center [190, 337] width 12 height 5
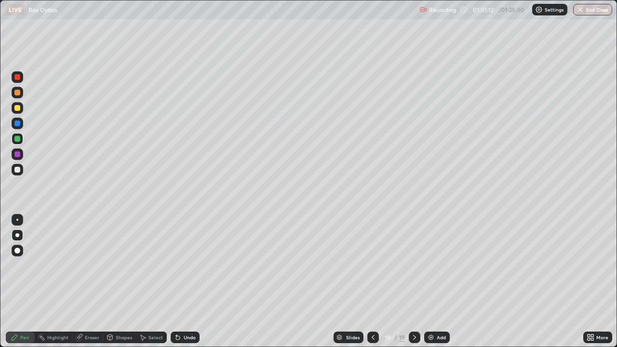
click at [185, 282] on div "Undo" at bounding box center [190, 337] width 12 height 5
click at [186, 282] on div "Undo" at bounding box center [190, 337] width 12 height 5
click at [16, 110] on div at bounding box center [17, 108] width 6 height 6
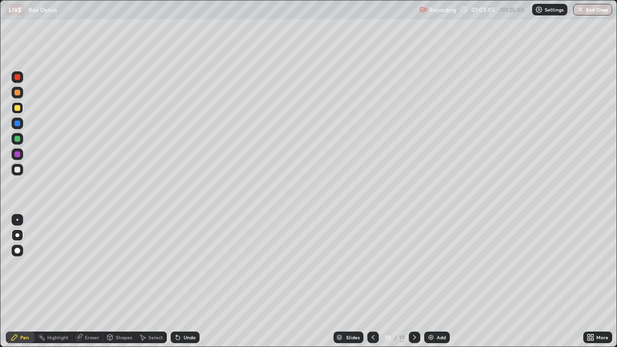
click at [18, 171] on div at bounding box center [17, 170] width 6 height 6
click at [23, 126] on div at bounding box center [18, 124] width 12 height 12
click at [18, 138] on div at bounding box center [17, 139] width 6 height 6
click at [437, 282] on div "Add" at bounding box center [441, 337] width 9 height 5
click at [592, 282] on icon at bounding box center [592, 339] width 2 height 2
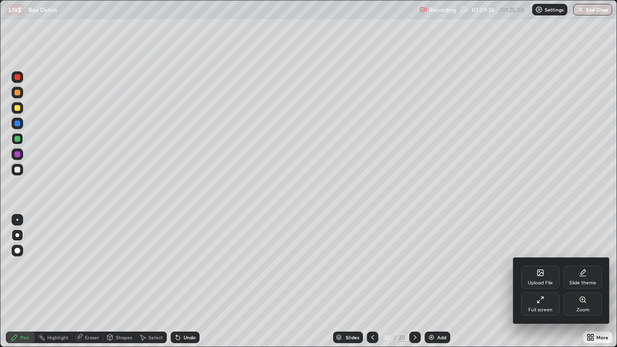
click at [531, 275] on div "Upload File" at bounding box center [540, 277] width 39 height 23
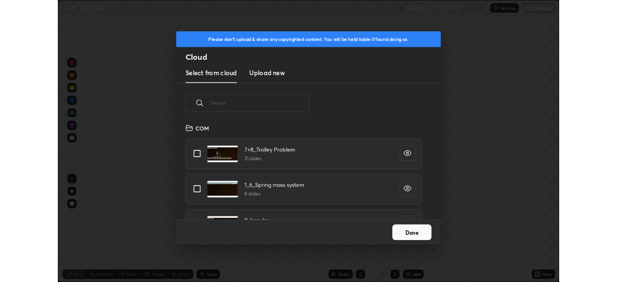
scroll to position [119, 310]
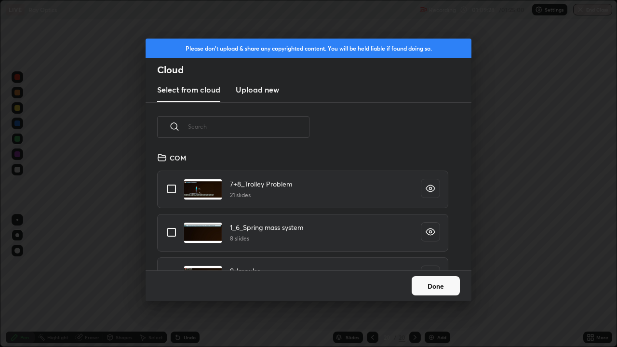
click at [274, 94] on h3 "Upload new" at bounding box center [257, 90] width 43 height 12
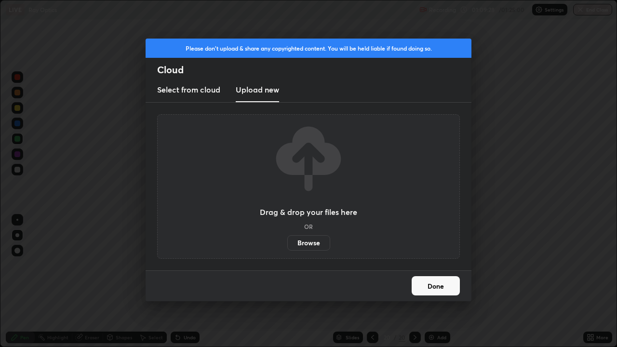
click at [319, 241] on label "Browse" at bounding box center [308, 242] width 43 height 15
click at [287, 241] on input "Browse" at bounding box center [287, 242] width 0 height 15
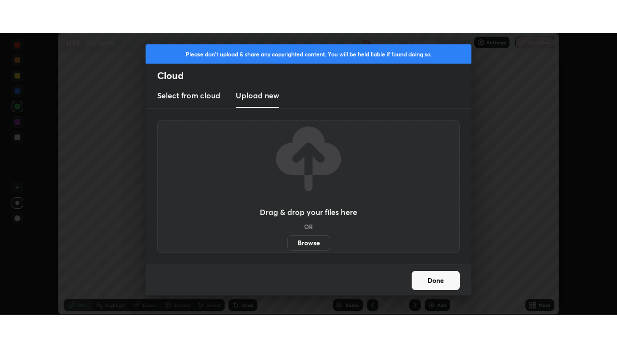
scroll to position [47934, 47599]
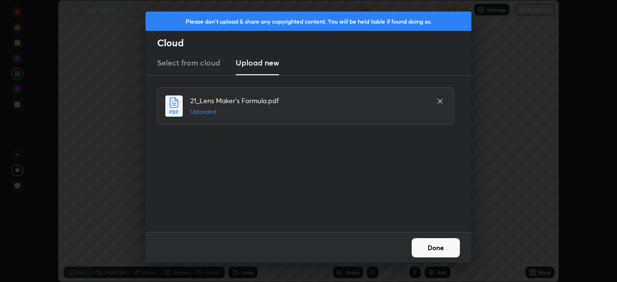
click at [444, 245] on button "Done" at bounding box center [436, 247] width 48 height 19
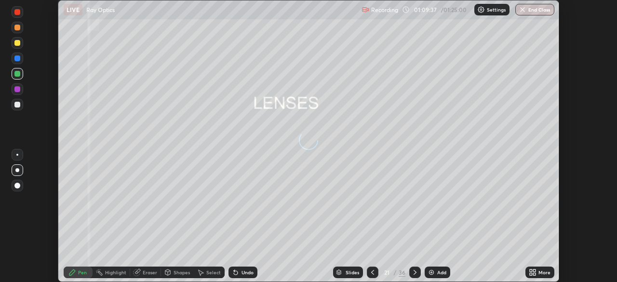
click at [540, 277] on div "More" at bounding box center [540, 273] width 29 height 12
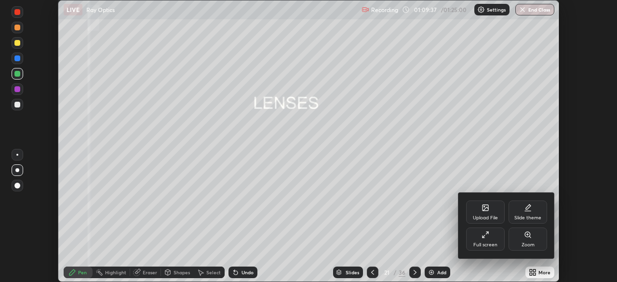
click at [491, 238] on div "Full screen" at bounding box center [485, 239] width 39 height 23
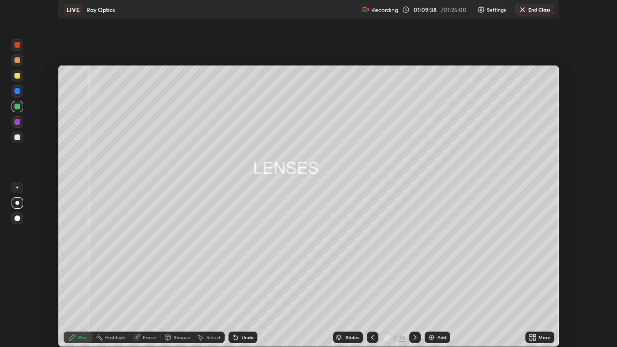
scroll to position [347, 617]
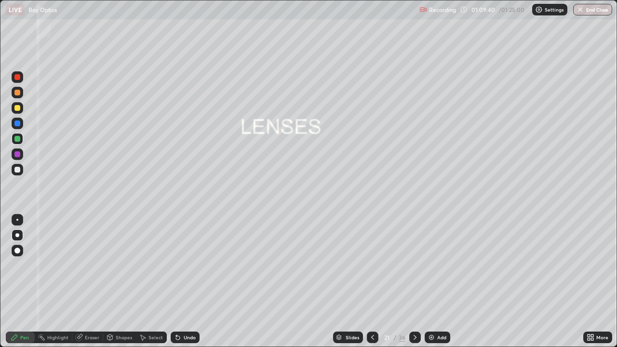
click at [414, 282] on icon at bounding box center [415, 338] width 8 height 8
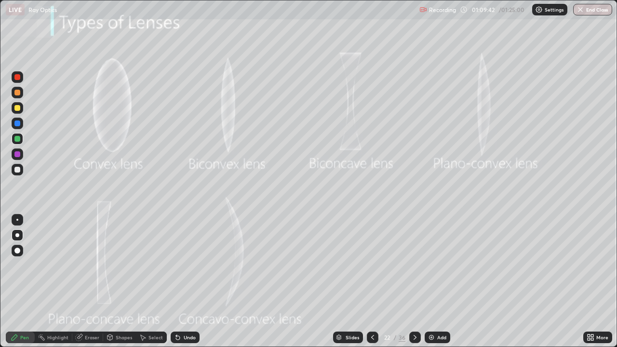
click at [370, 282] on icon at bounding box center [373, 338] width 8 height 8
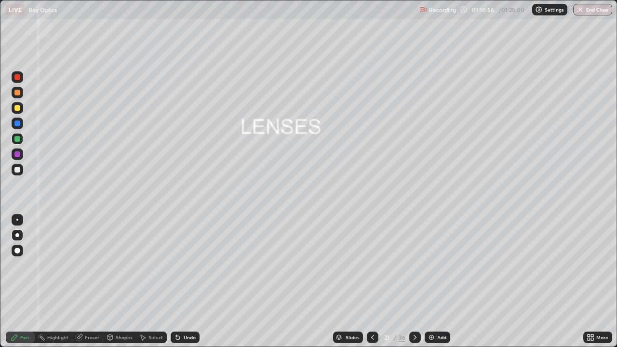
click at [412, 282] on icon at bounding box center [415, 338] width 8 height 8
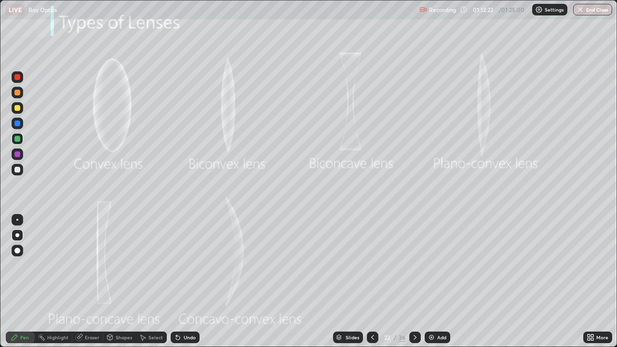
click at [414, 282] on icon at bounding box center [415, 338] width 8 height 8
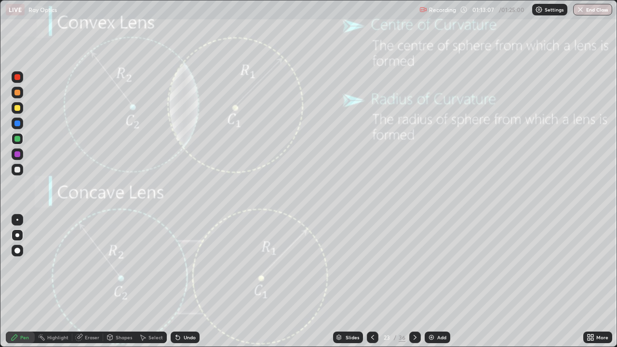
click at [358, 282] on div "Slides" at bounding box center [348, 338] width 30 height 12
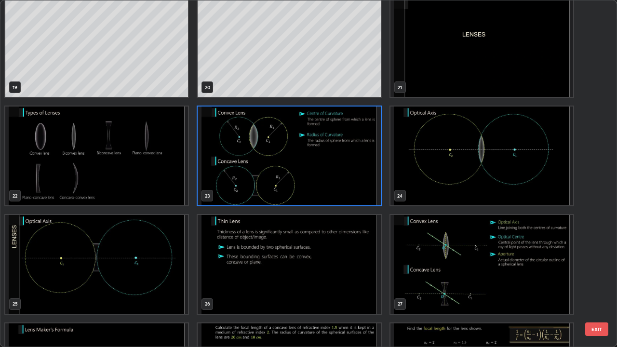
scroll to position [705, 0]
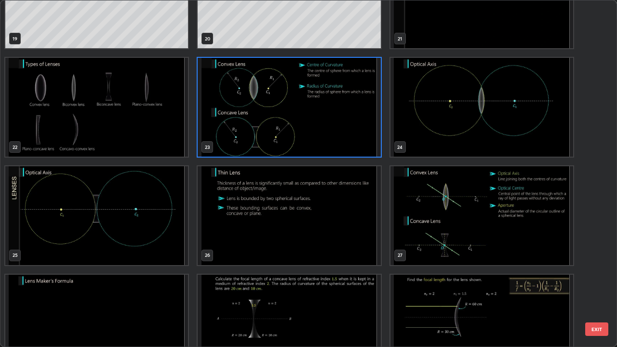
click at [501, 191] on img "grid" at bounding box center [482, 215] width 183 height 99
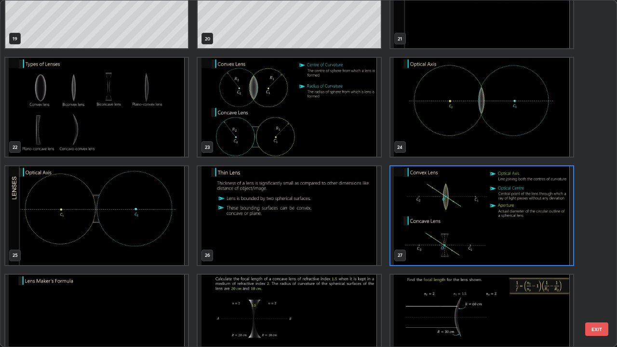
click at [501, 191] on img "grid" at bounding box center [482, 215] width 183 height 99
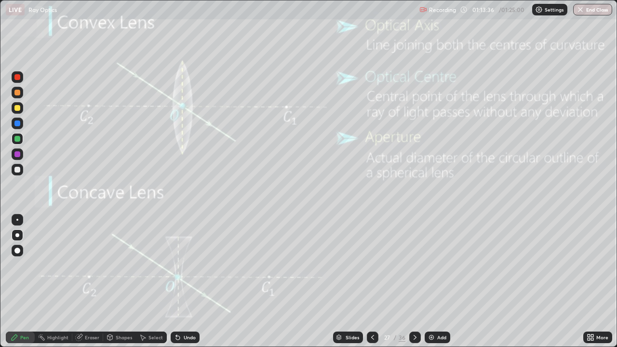
click at [351, 282] on div "Slides" at bounding box center [353, 337] width 14 height 5
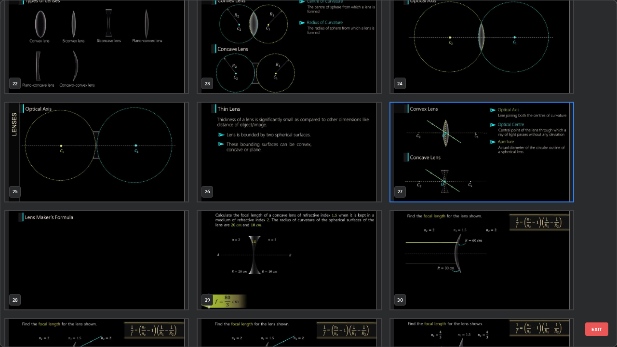
scroll to position [768, 0]
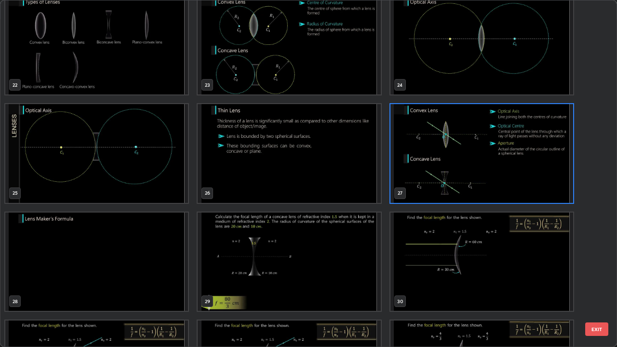
click at [154, 258] on img "grid" at bounding box center [96, 262] width 183 height 99
click at [151, 253] on img "grid" at bounding box center [96, 262] width 183 height 99
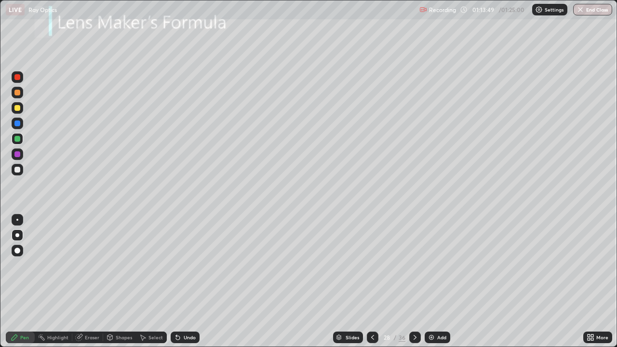
click at [595, 8] on button "End Class" at bounding box center [592, 10] width 39 height 12
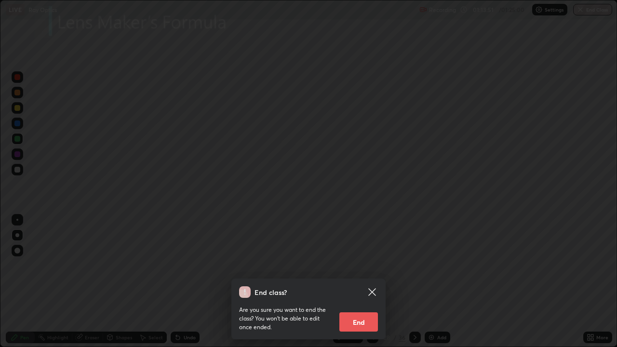
click at [361, 282] on button "End" at bounding box center [358, 321] width 39 height 19
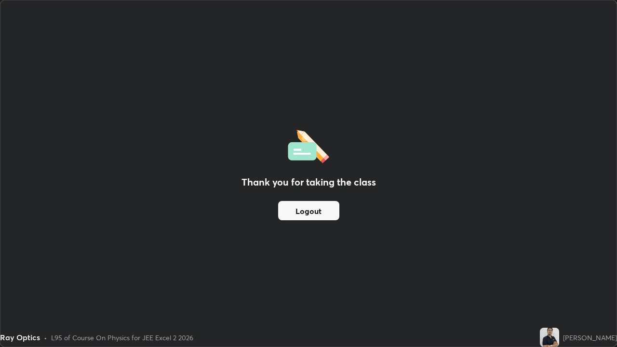
click at [317, 213] on button "Logout" at bounding box center [308, 210] width 61 height 19
